Goal: Task Accomplishment & Management: Manage account settings

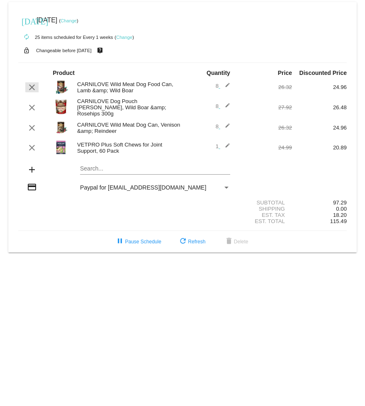
click at [34, 85] on mat-icon "clear" at bounding box center [32, 87] width 10 height 10
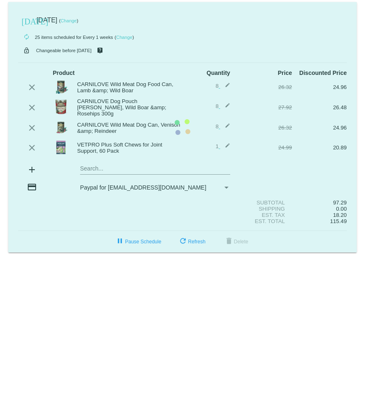
click at [31, 88] on mat-card "[DATE] [DATE] ( Change ) autorenew 25 items scheduled for Every 1 weeks ( Chang…" at bounding box center [182, 127] width 348 height 251
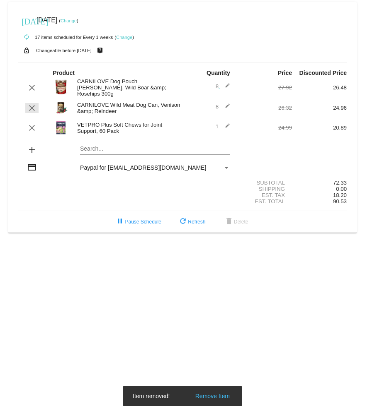
click at [34, 108] on mat-icon "clear" at bounding box center [32, 108] width 10 height 10
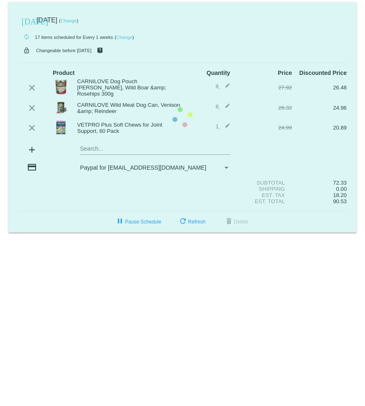
click at [35, 106] on mat-card "[DATE] [DATE] ( Change ) autorenew 17 items scheduled for Every 1 weeks ( Chang…" at bounding box center [182, 117] width 348 height 231
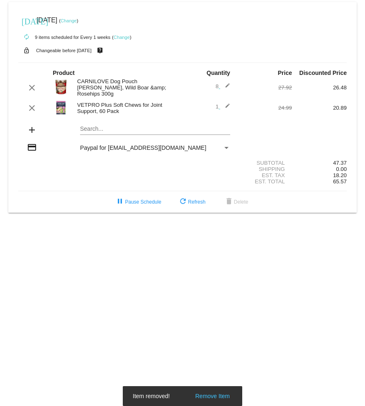
click at [102, 131] on mat-card "[DATE] [DATE] ( Change ) autorenew 9 items scheduled for Every 1 weeks ( Change…" at bounding box center [182, 107] width 348 height 211
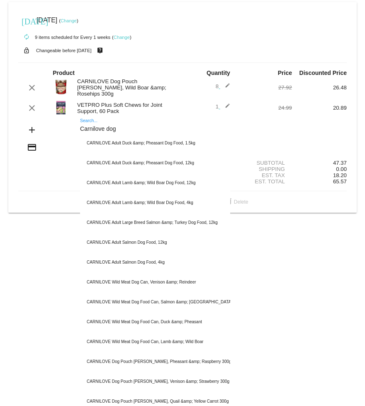
click at [125, 127] on input "Carnilove dog" at bounding box center [155, 129] width 150 height 7
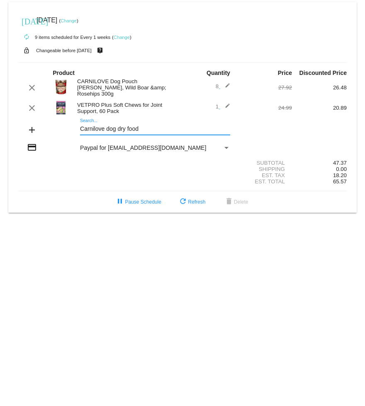
click at [226, 149] on div "Payment Method" at bounding box center [226, 148] width 4 height 2
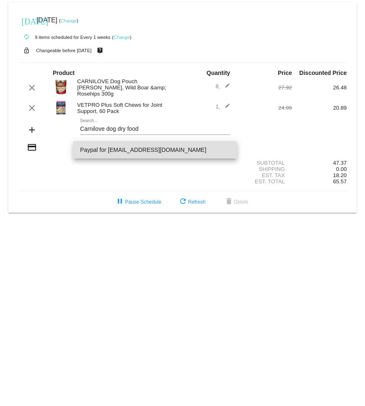
click at [154, 132] on div at bounding box center [182, 203] width 365 height 406
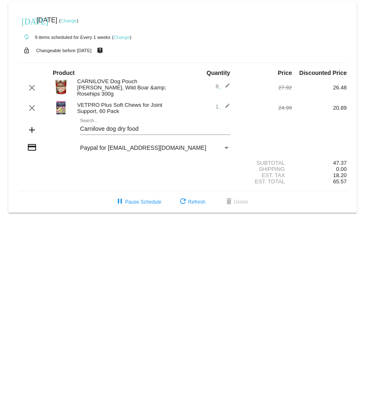
click at [154, 128] on mat-card "[DATE] [DATE] ( Change ) autorenew 9 items scheduled for Every 1 weeks ( Change…" at bounding box center [182, 107] width 348 height 211
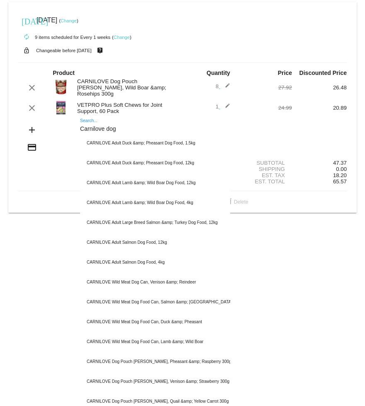
type input "Carnilove dog"
click at [183, 166] on div "CARNILOVE Adult Duck &amp; Pheasant Dog Food, 12kg" at bounding box center [155, 163] width 150 height 20
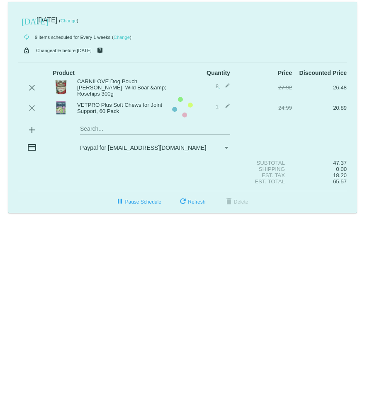
click at [194, 168] on mat-card "[DATE] [DATE] ( Change ) autorenew 9 items scheduled for Every 1 weeks ( Change…" at bounding box center [182, 107] width 348 height 211
